Goal: Transaction & Acquisition: Purchase product/service

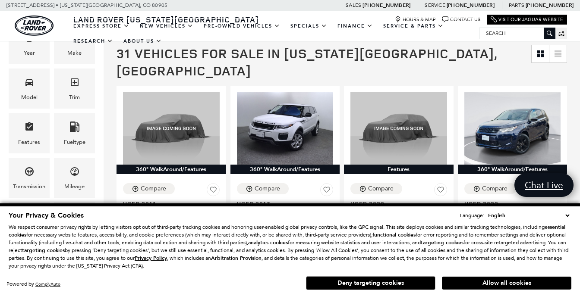
click at [473, 280] on button "Allow all cookies" at bounding box center [506, 283] width 129 height 13
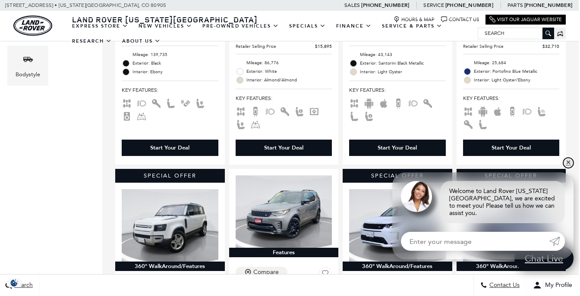
scroll to position [363, 1]
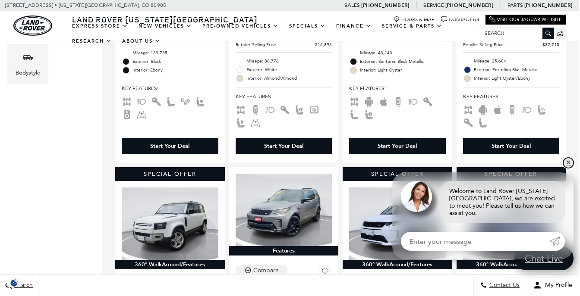
click at [567, 167] on link "✕" at bounding box center [568, 163] width 10 height 10
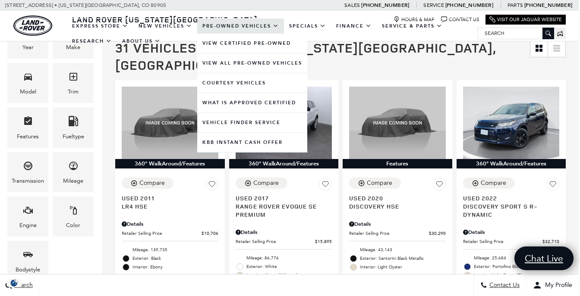
scroll to position [167, 1]
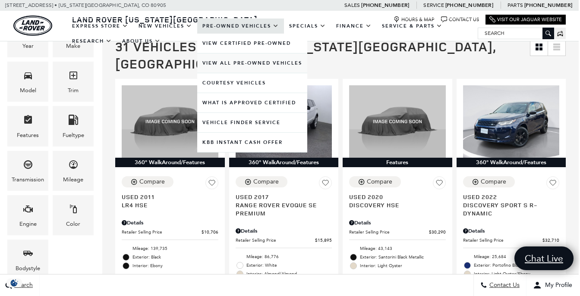
click at [250, 71] on link "View All Pre-Owned Vehicles" at bounding box center [252, 63] width 110 height 19
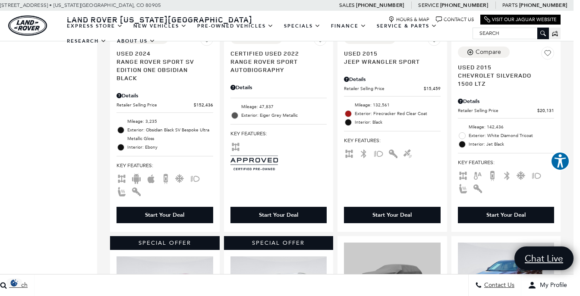
scroll to position [1204, 6]
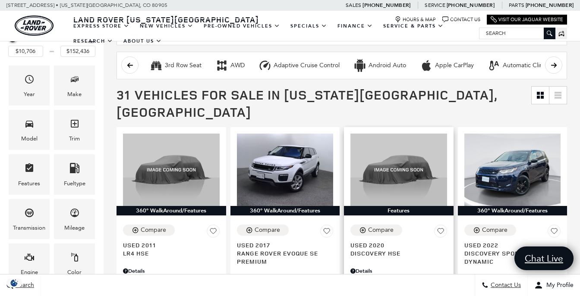
scroll to position [117, 0]
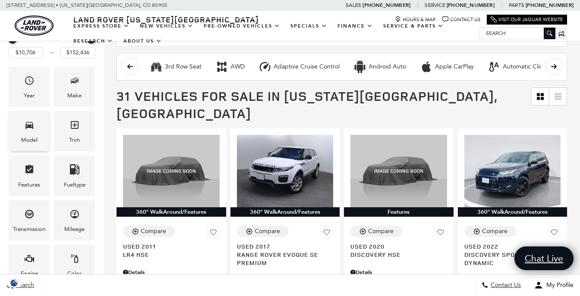
click at [37, 127] on div "Model" at bounding box center [29, 131] width 41 height 40
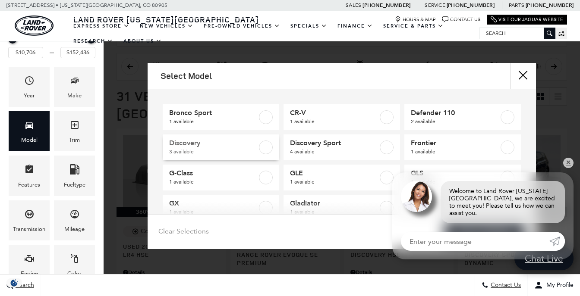
click at [194, 145] on span "Discovery" at bounding box center [213, 143] width 88 height 9
type input "$30,290"
type input "$55,322"
checkbox input "true"
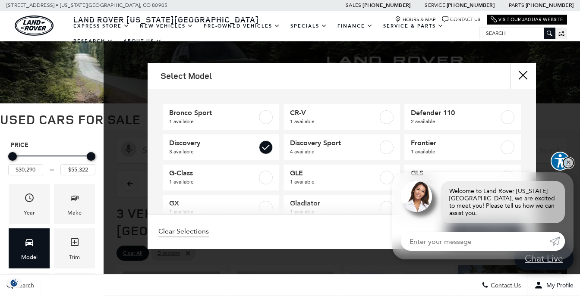
click at [569, 167] on link "✕" at bounding box center [568, 163] width 10 height 10
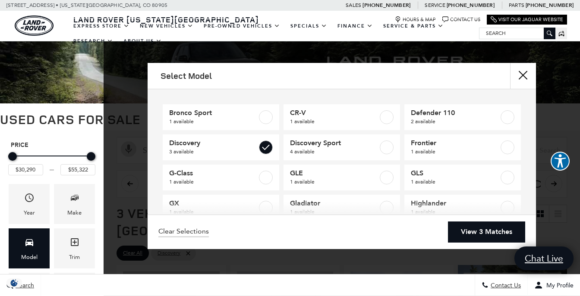
click at [496, 233] on link "View 3 Matches" at bounding box center [486, 232] width 77 height 21
